Goal: Use online tool/utility: Utilize a website feature to perform a specific function

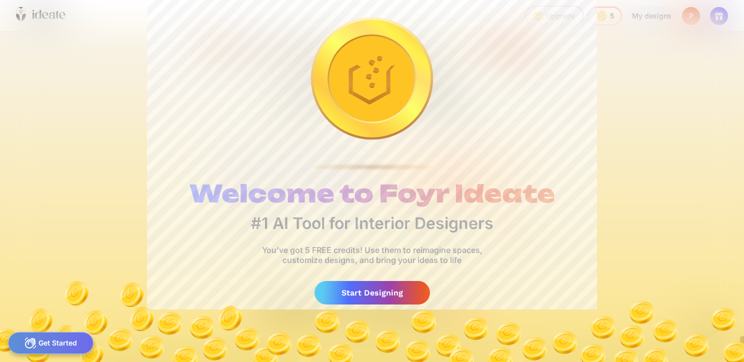
click at [352, 298] on div "Start Designing" at bounding box center [373, 293] width 116 height 24
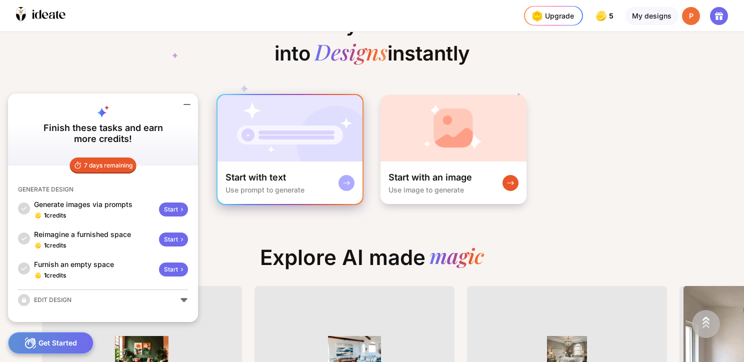
click at [286, 124] on img at bounding box center [290, 128] width 145 height 67
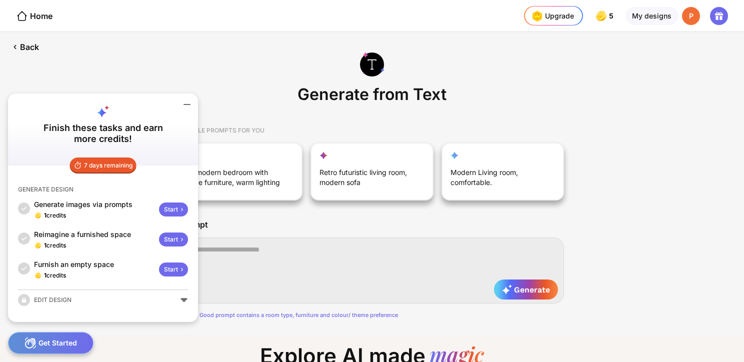
click at [174, 214] on div "Start" at bounding box center [173, 210] width 29 height 14
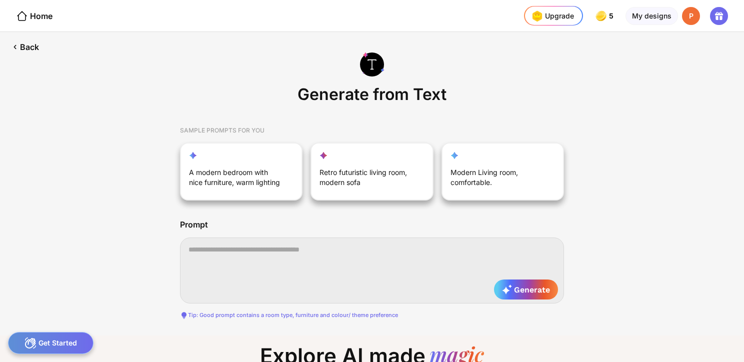
click at [346, 246] on textarea at bounding box center [372, 271] width 384 height 66
paste textarea "**********"
type textarea "**********"
drag, startPoint x: 279, startPoint y: 261, endPoint x: 322, endPoint y: 274, distance: 44.9
click at [278, 261] on textarea at bounding box center [372, 271] width 384 height 66
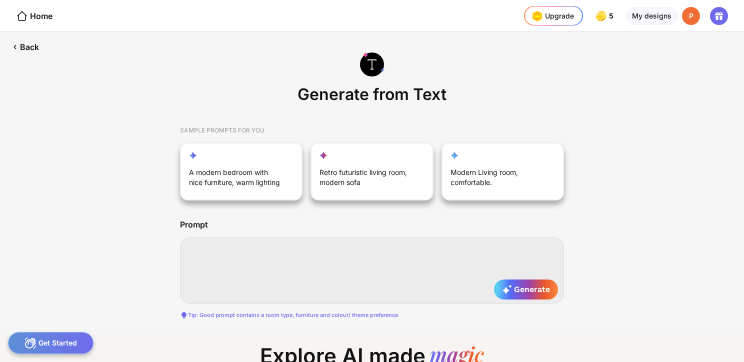
paste textarea "**********"
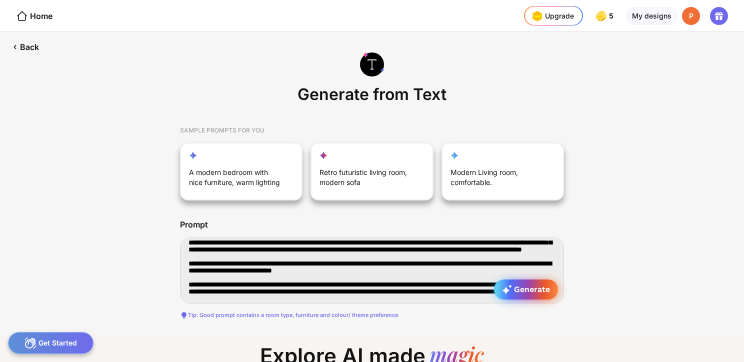
type textarea "**********"
click at [532, 290] on span "Generate" at bounding box center [526, 290] width 48 height 10
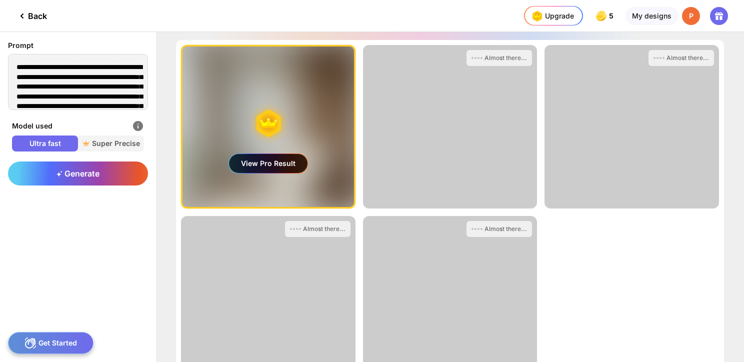
click at [258, 160] on div "View Pro Result" at bounding box center [268, 163] width 79 height 19
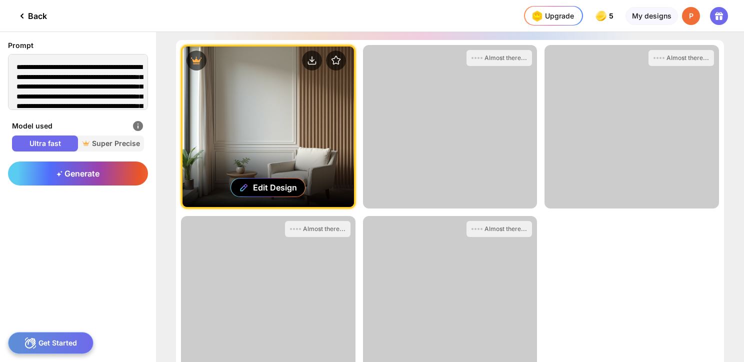
click at [305, 138] on div "Edit Design" at bounding box center [269, 127] width 172 height 161
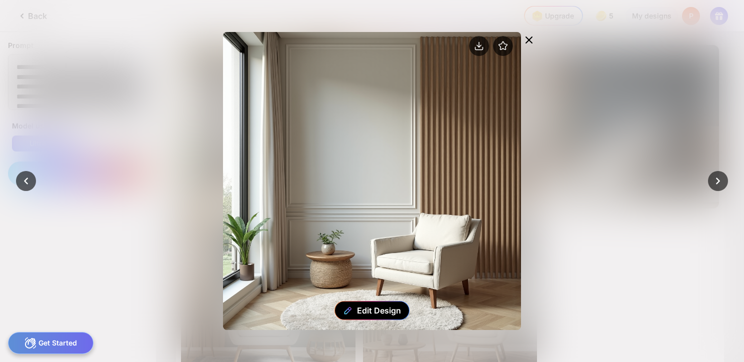
click at [530, 38] on icon at bounding box center [529, 40] width 12 height 12
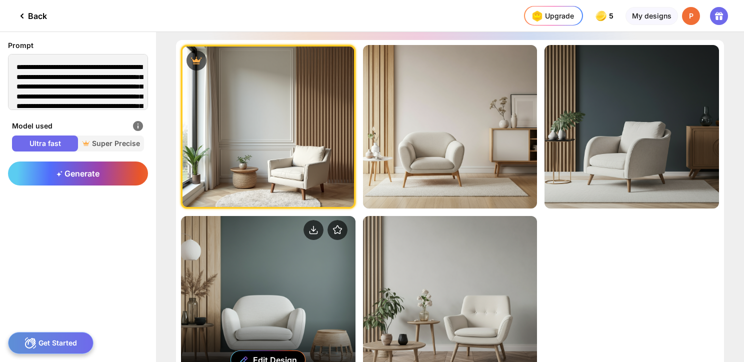
click at [312, 297] on div "Edit Design" at bounding box center [268, 298] width 175 height 164
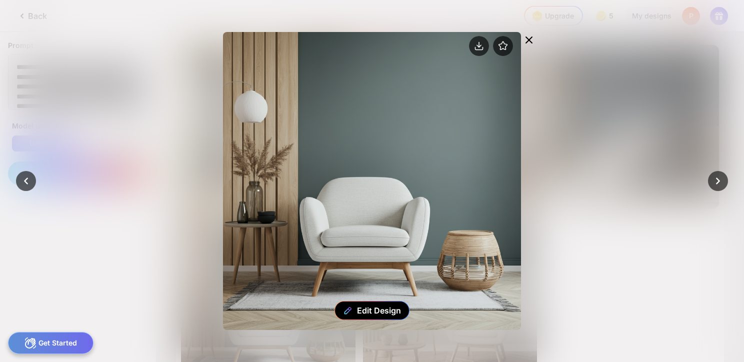
click at [536, 40] on div at bounding box center [529, 41] width 16 height 18
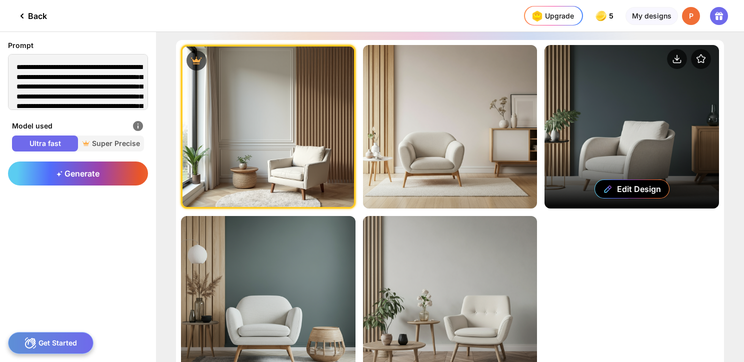
click at [612, 114] on div "Edit Design" at bounding box center [632, 127] width 175 height 164
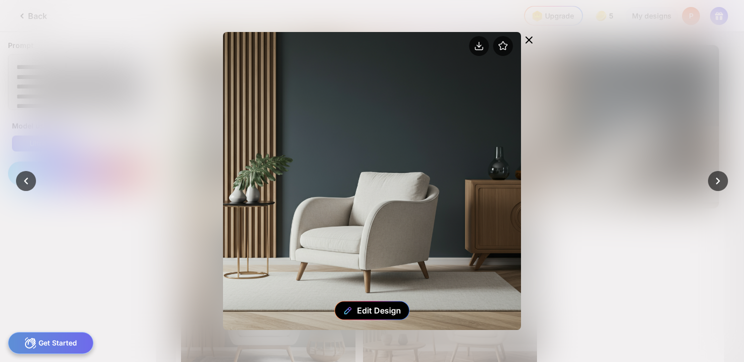
click at [531, 39] on icon at bounding box center [529, 40] width 12 height 12
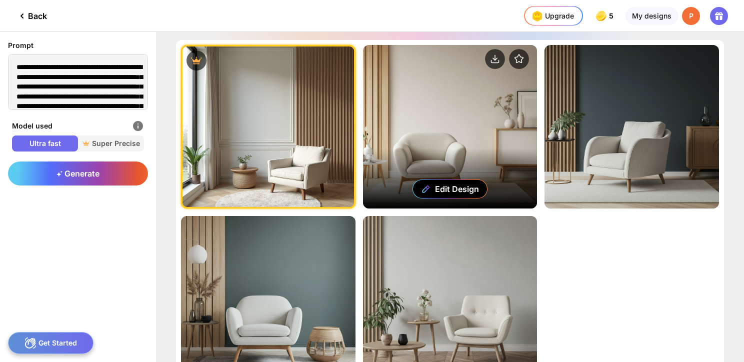
click at [502, 114] on div "Edit Design" at bounding box center [450, 127] width 175 height 164
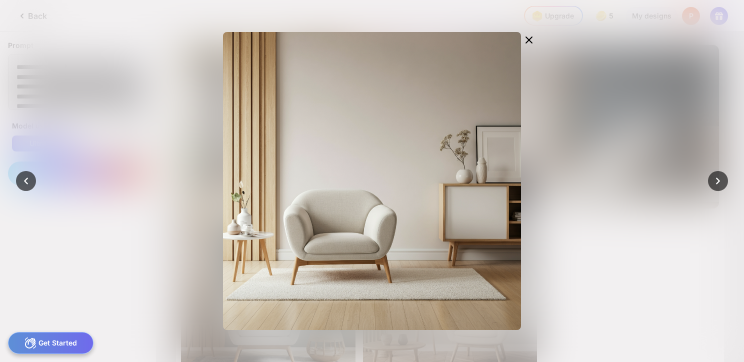
click at [528, 41] on icon at bounding box center [529, 40] width 6 height 6
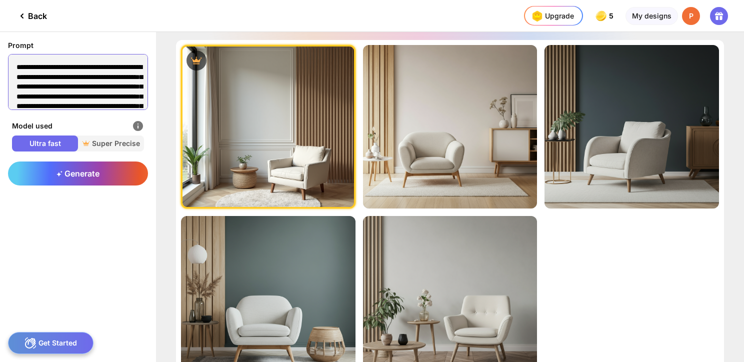
drag, startPoint x: 127, startPoint y: 96, endPoint x: -24, endPoint y: 17, distance: 169.7
click at [0, 17] on html "Back Upgrade 5 5 5 5 credits left Upgrade My designs P Prompt Model used Ultra …" at bounding box center [372, 181] width 744 height 362
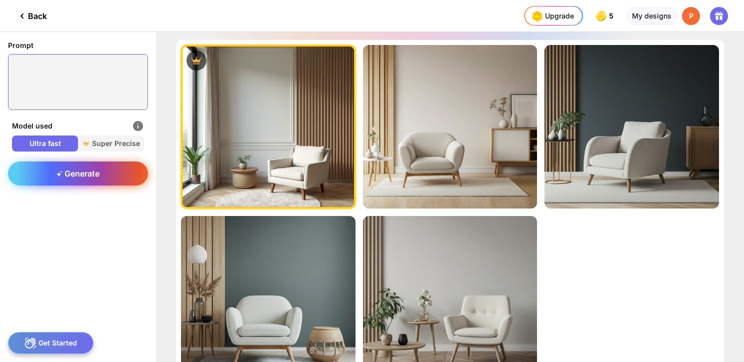
paste textarea "**********"
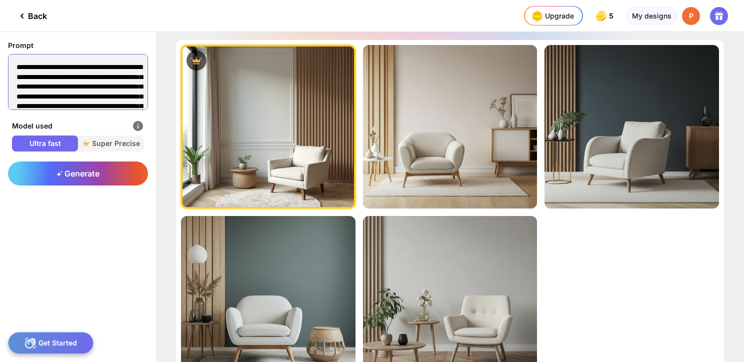
scroll to position [677, 0]
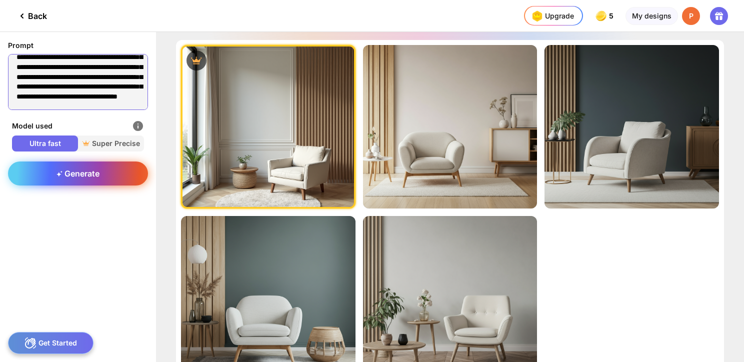
type textarea "**********"
click at [93, 169] on span "Generate" at bounding box center [78, 174] width 43 height 10
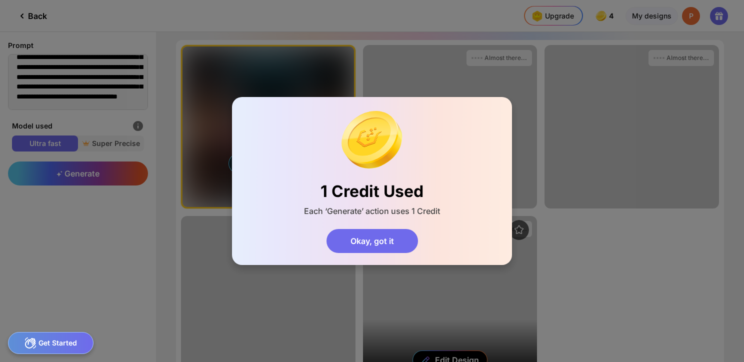
drag, startPoint x: 365, startPoint y: 244, endPoint x: 367, endPoint y: 239, distance: 5.9
click at [365, 244] on div "Okay, got it" at bounding box center [373, 241] width 92 height 24
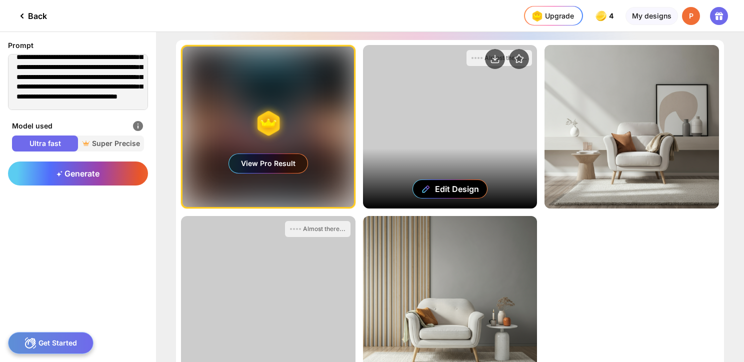
click at [407, 125] on div "Edit Design" at bounding box center [450, 127] width 175 height 164
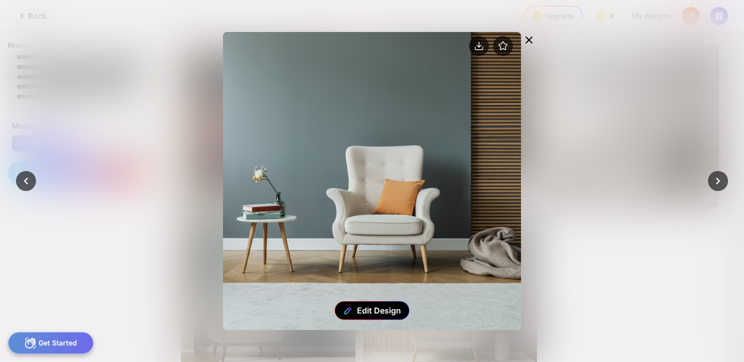
click at [533, 39] on icon at bounding box center [529, 40] width 12 height 12
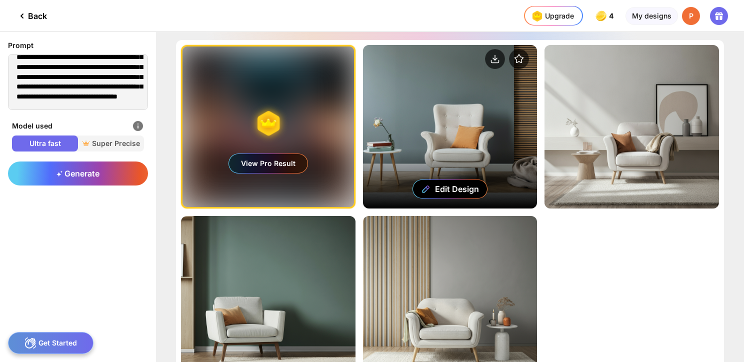
click at [424, 140] on div "Edit Design" at bounding box center [450, 127] width 175 height 164
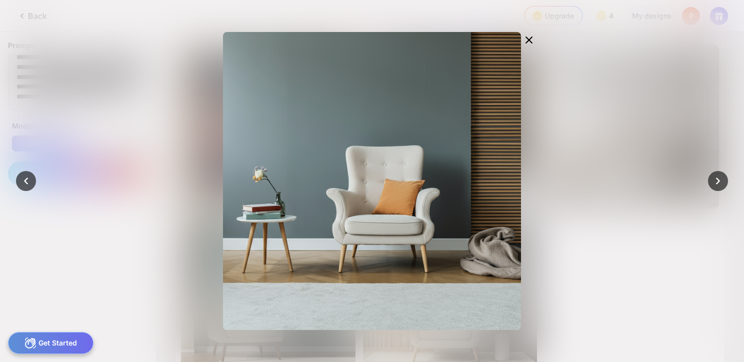
click at [713, 98] on div at bounding box center [372, 181] width 744 height 362
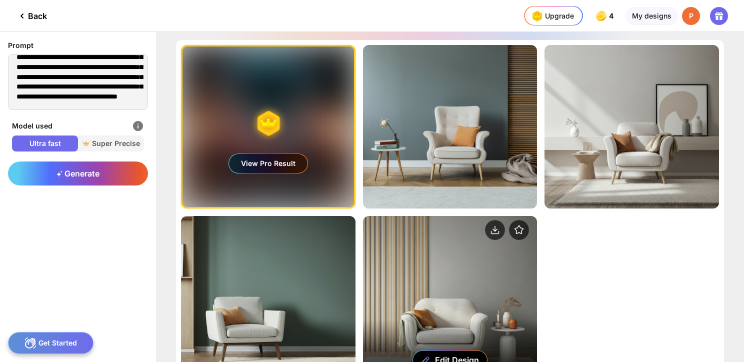
click at [451, 302] on div "Edit Design" at bounding box center [450, 298] width 175 height 164
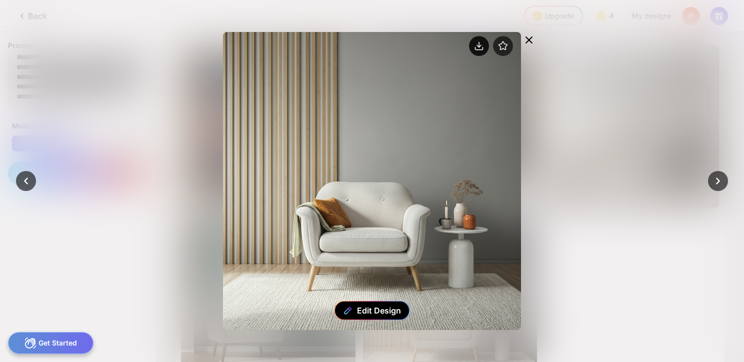
click at [480, 45] on circle at bounding box center [479, 46] width 20 height 20
click at [534, 38] on icon at bounding box center [529, 40] width 12 height 12
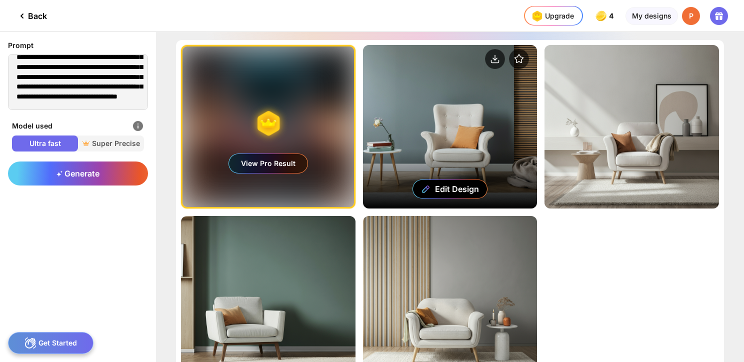
click at [453, 130] on div "Edit Design" at bounding box center [450, 127] width 175 height 164
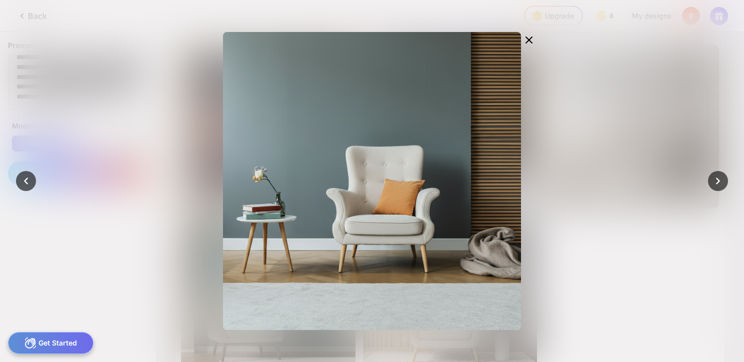
click at [192, 41] on div "Edit Design" at bounding box center [372, 181] width 424 height 298
click at [530, 43] on icon at bounding box center [529, 40] width 12 height 12
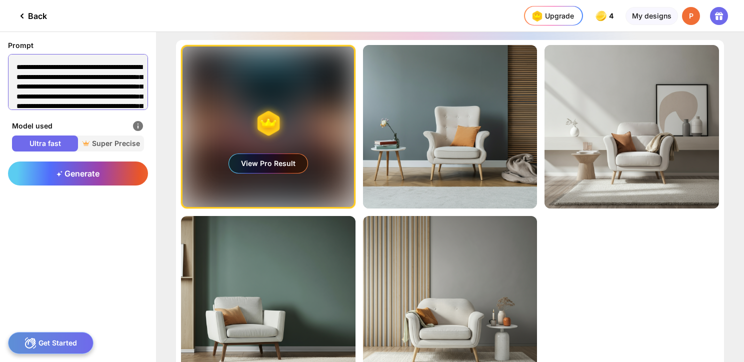
drag, startPoint x: 90, startPoint y: 102, endPoint x: -24, endPoint y: -4, distance: 155.7
click at [0, 0] on html "Back Upgrade 4 4 4 4 credits left Upgrade My designs P Prompt Model used Ultra …" at bounding box center [372, 181] width 744 height 362
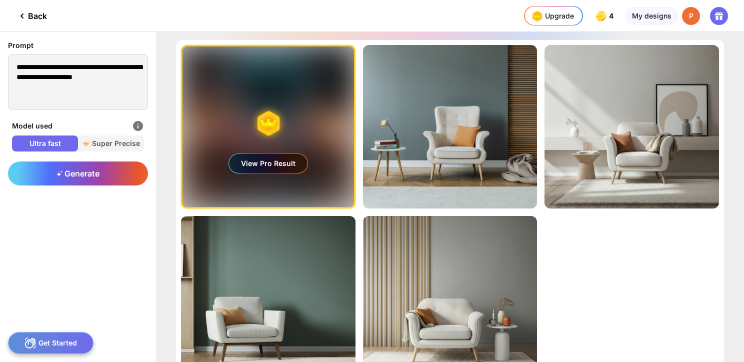
click at [91, 190] on div "Generate" at bounding box center [78, 258] width 156 height 209
click at [94, 181] on div "Generate" at bounding box center [78, 174] width 140 height 24
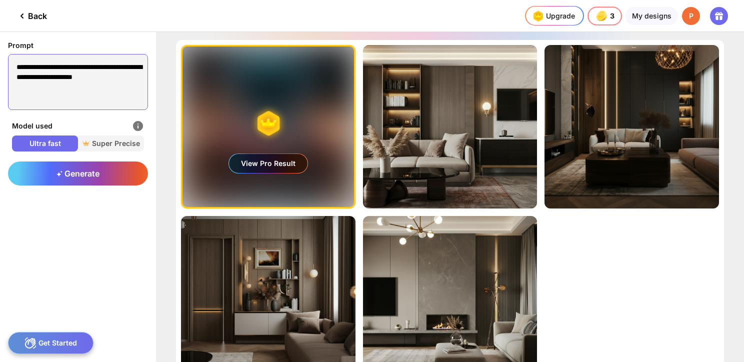
drag, startPoint x: 76, startPoint y: 83, endPoint x: -24, endPoint y: 56, distance: 103.6
click at [0, 56] on html "**********" at bounding box center [372, 181] width 744 height 362
paste textarea "**********"
click at [105, 173] on div "Generate" at bounding box center [78, 174] width 140 height 24
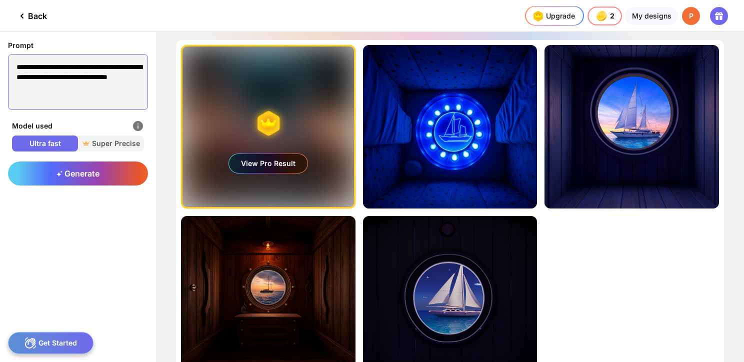
drag, startPoint x: 73, startPoint y: 93, endPoint x: -12, endPoint y: 36, distance: 102.1
click at [0, 36] on html "**********" at bounding box center [372, 181] width 744 height 362
paste textarea
click at [77, 179] on div "Generate" at bounding box center [78, 174] width 140 height 24
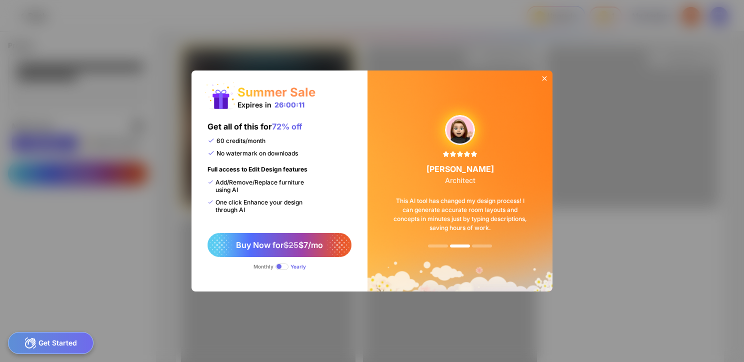
click at [541, 77] on icon at bounding box center [545, 79] width 8 height 8
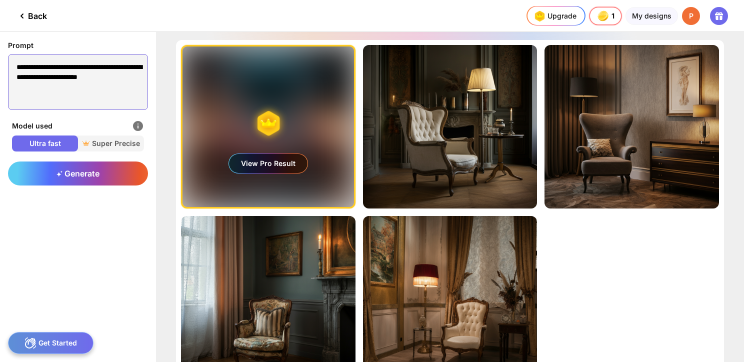
drag, startPoint x: 141, startPoint y: 74, endPoint x: -24, endPoint y: 46, distance: 166.8
click at [0, 46] on html "**********" at bounding box center [372, 181] width 744 height 362
paste textarea "**********"
type textarea "**********"
click at [95, 174] on span "Generate" at bounding box center [78, 174] width 43 height 10
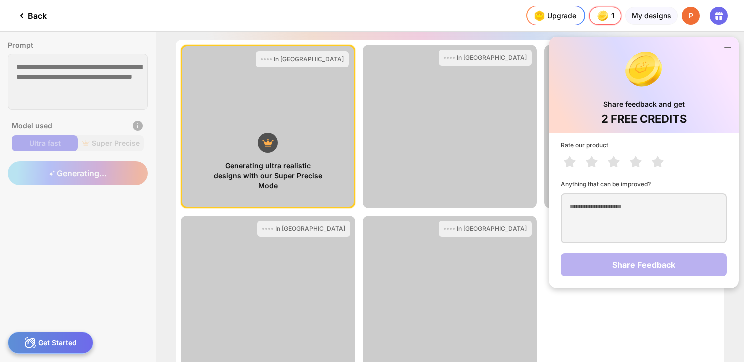
click at [730, 43] on icon at bounding box center [728, 48] width 12 height 12
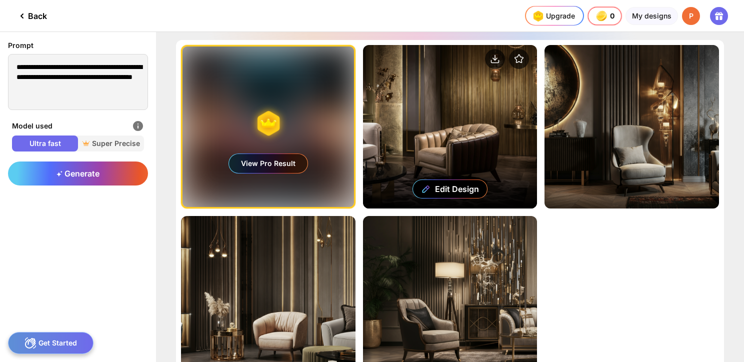
click at [414, 116] on div "Edit Design" at bounding box center [450, 127] width 175 height 164
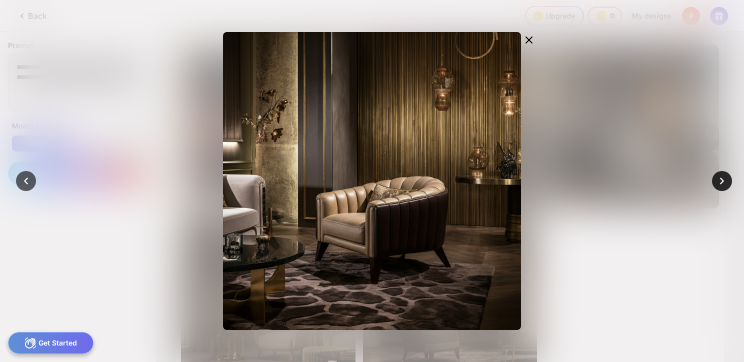
click at [721, 182] on icon at bounding box center [722, 181] width 14 height 14
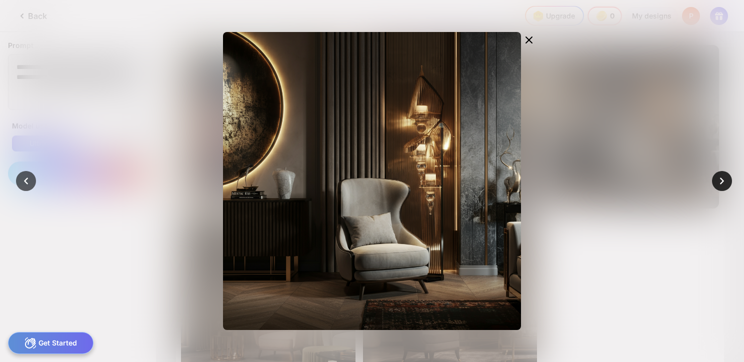
click at [722, 181] on icon at bounding box center [722, 181] width 4 height 7
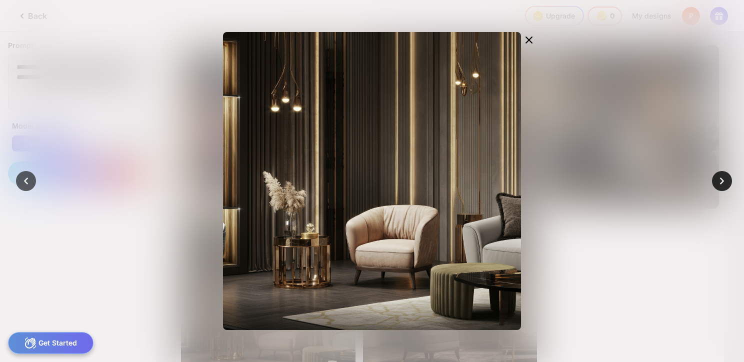
click at [720, 185] on icon at bounding box center [722, 181] width 14 height 14
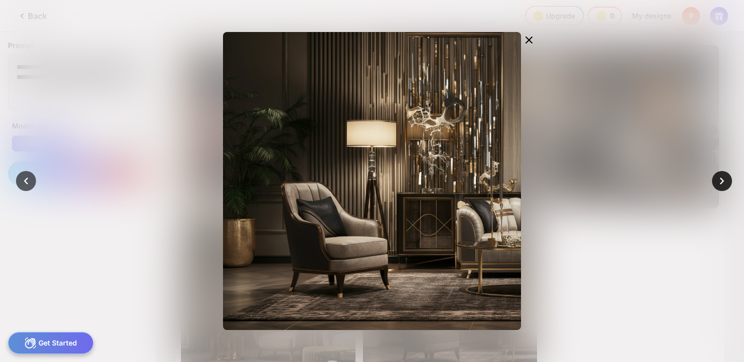
click at [719, 185] on icon at bounding box center [722, 181] width 14 height 14
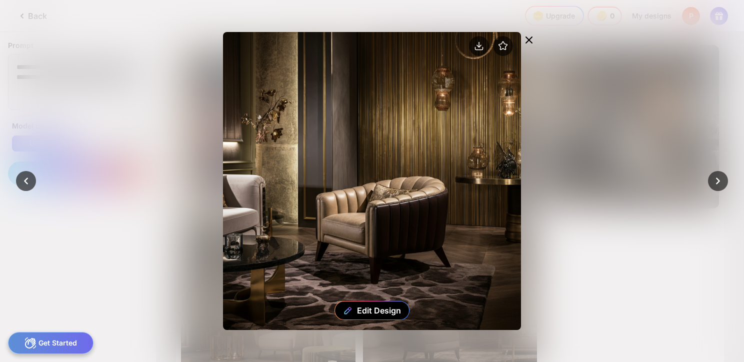
click at [534, 40] on icon at bounding box center [529, 40] width 12 height 12
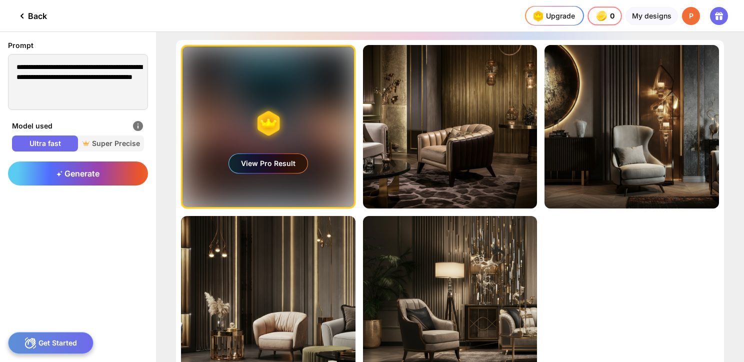
click at [695, 16] on div "P" at bounding box center [691, 16] width 18 height 18
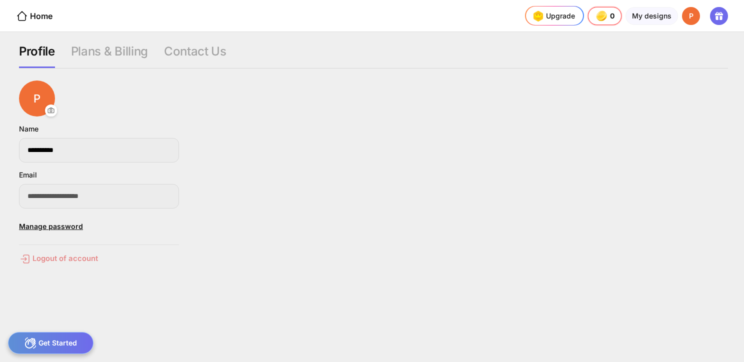
click at [58, 265] on div "Logout of account" at bounding box center [99, 259] width 160 height 12
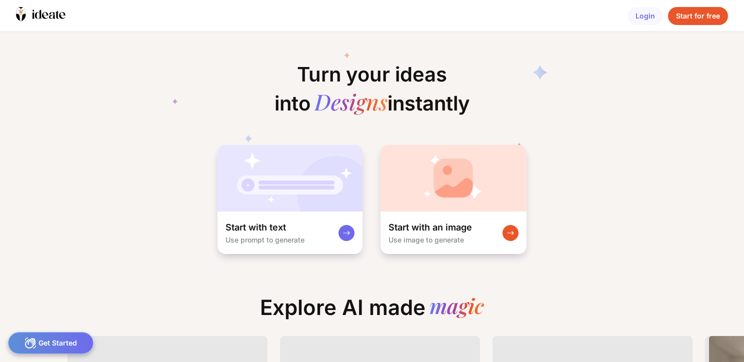
click at [693, 20] on div "Start for free" at bounding box center [698, 16] width 60 height 18
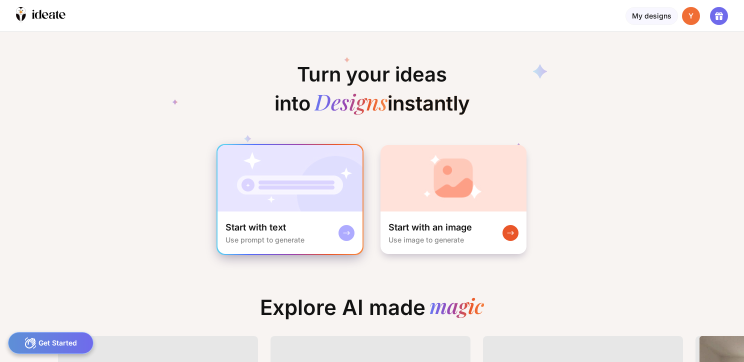
click at [284, 201] on div "My designs Y Turn your ideas into Designs instantly Start with text Use prompt …" at bounding box center [372, 181] width 744 height 362
